Goal: Find specific page/section: Find specific page/section

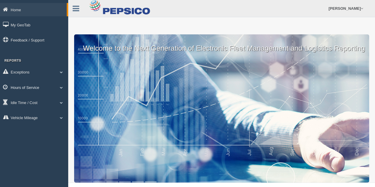
click at [37, 87] on link "Hours of Service" at bounding box center [34, 87] width 68 height 13
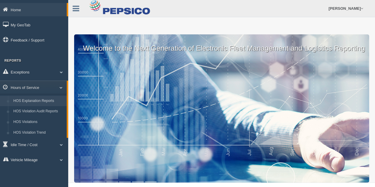
click at [42, 103] on link "HOS Explanation Reports" at bounding box center [39, 101] width 56 height 11
